Goal: Task Accomplishment & Management: Use online tool/utility

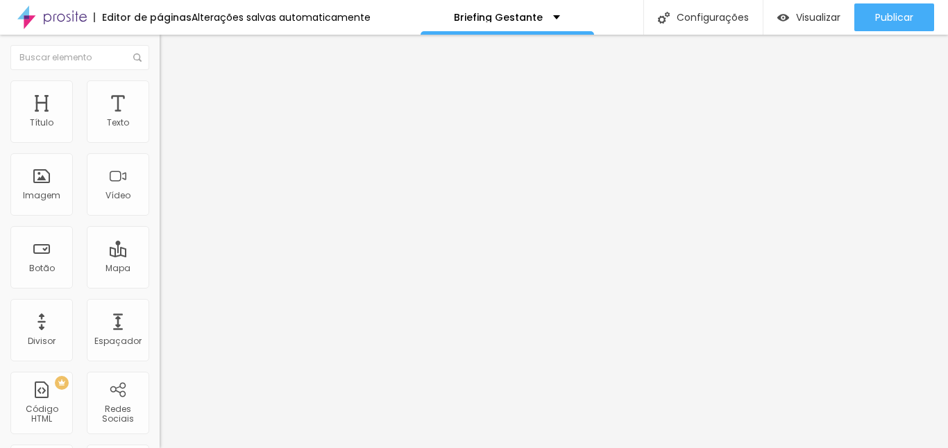
click at [165, 201] on icon "button" at bounding box center [169, 197] width 8 height 8
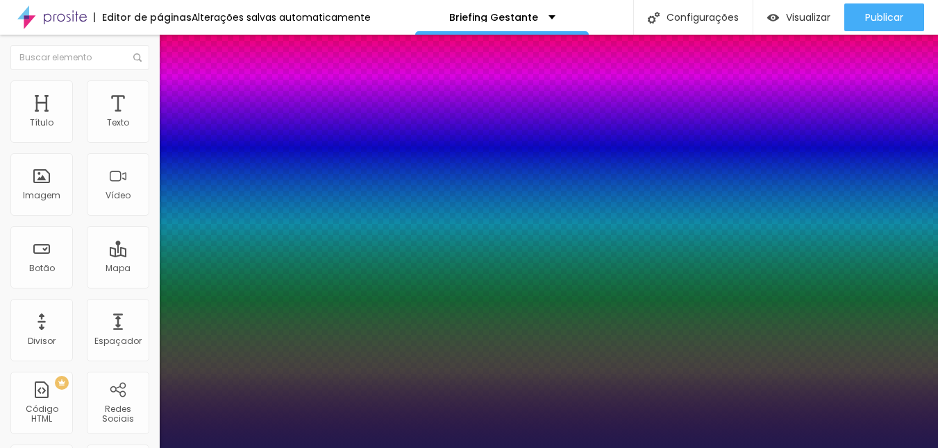
type input "1"
click at [135, 448] on div at bounding box center [469, 448] width 938 height 0
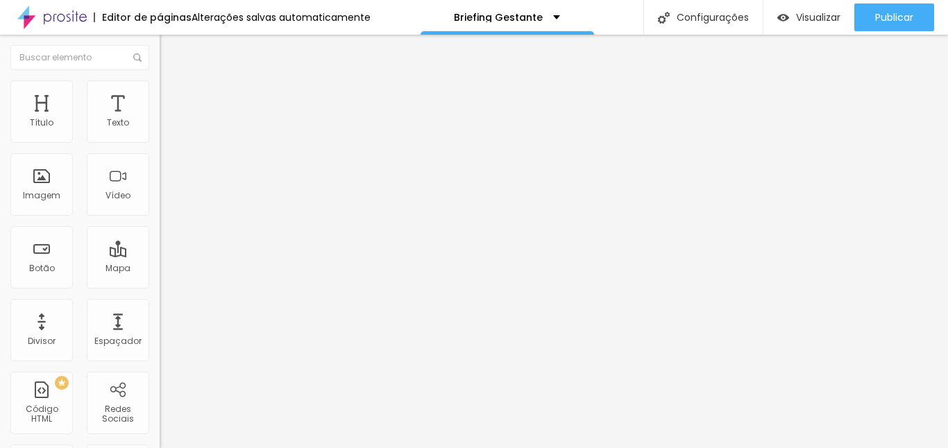
click at [172, 96] on span "Avançado" at bounding box center [195, 90] width 46 height 12
click at [160, 81] on li "Estilo" at bounding box center [240, 74] width 160 height 14
click at [160, 140] on img at bounding box center [164, 144] width 8 height 8
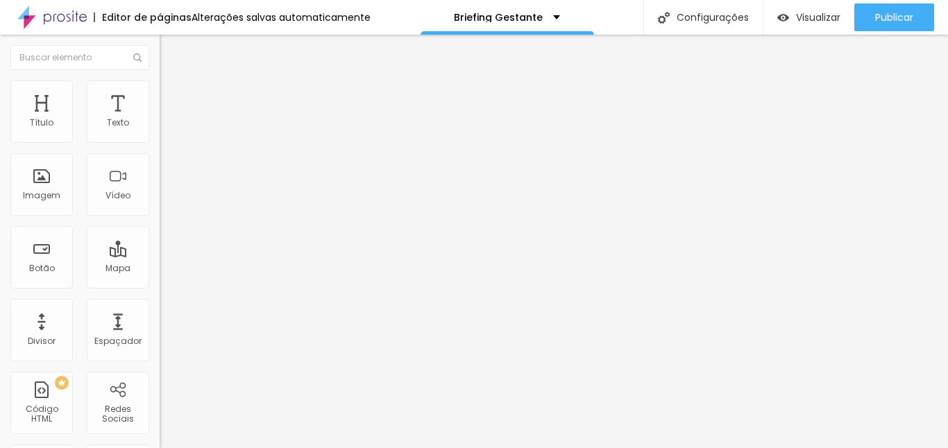
type input "Coloque seu número aqui"
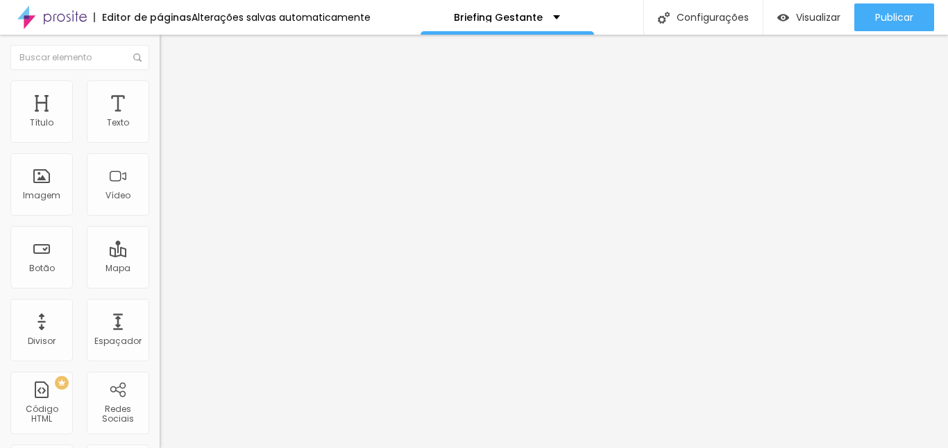
scroll to position [713, 0]
